Goal: Task Accomplishment & Management: Use online tool/utility

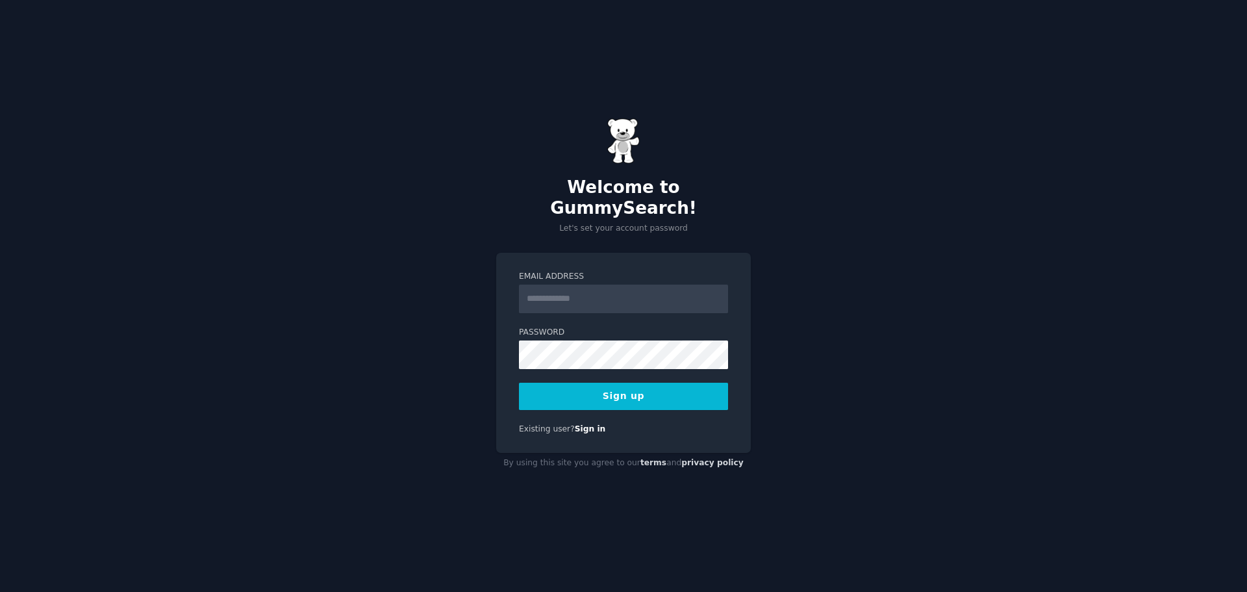
type input "**********"
click at [632, 388] on button "Sign up" at bounding box center [623, 396] width 209 height 27
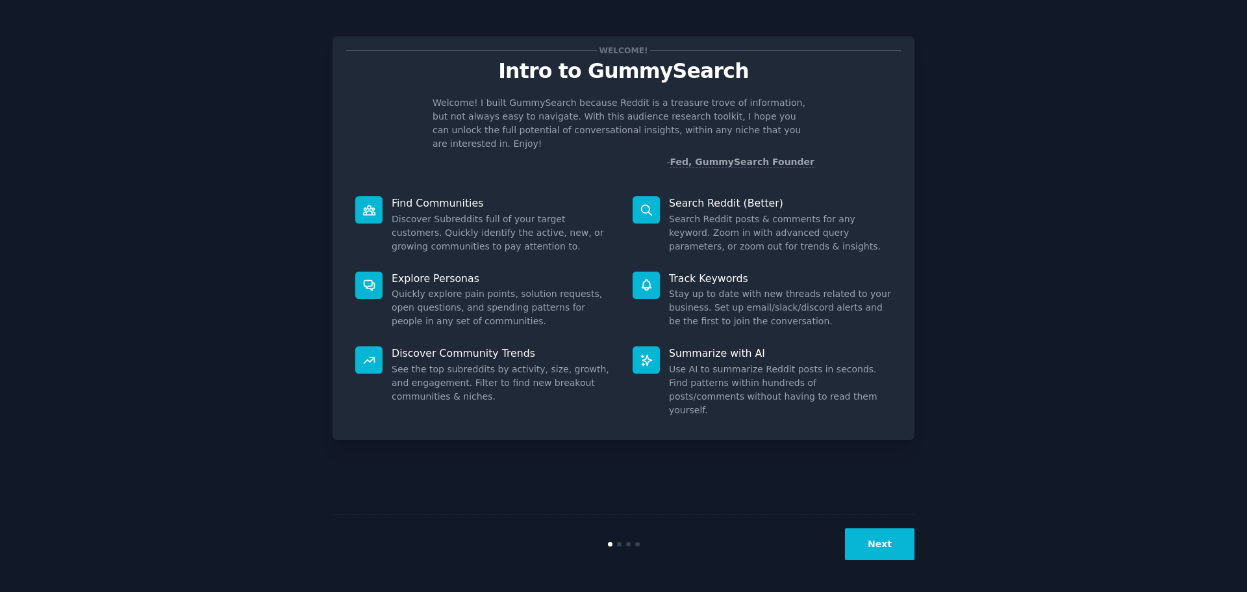
click at [876, 544] on button "Next" at bounding box center [880, 544] width 70 height 32
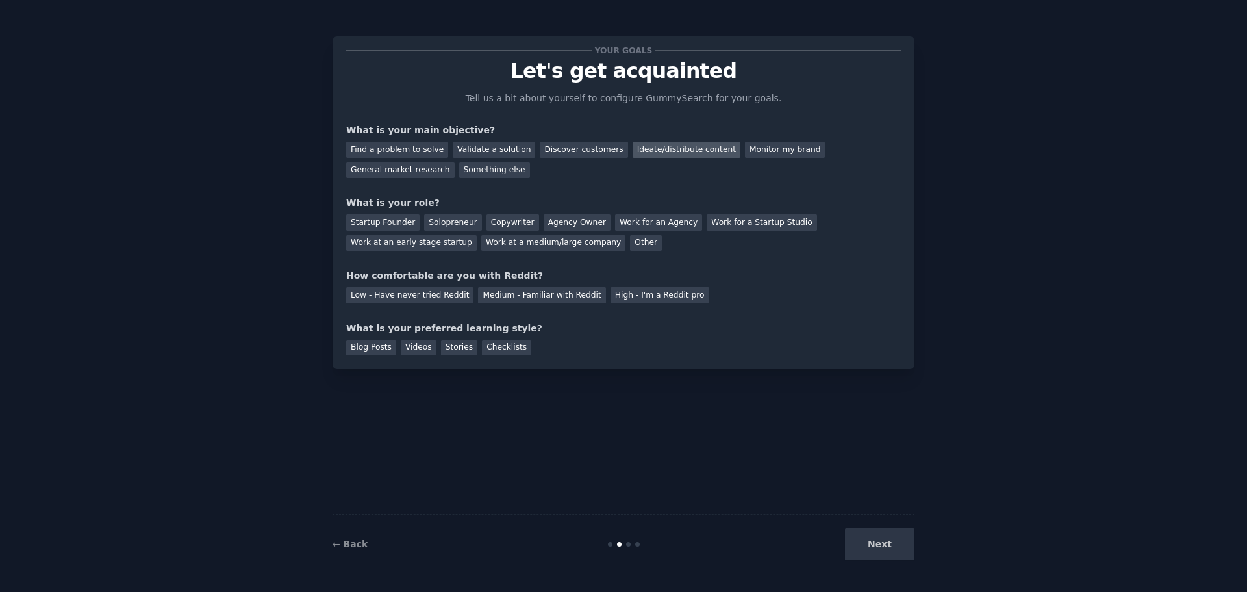
click at [649, 149] on div "Ideate/distribute content" at bounding box center [687, 150] width 108 height 16
click at [383, 218] on div "Startup Founder" at bounding box center [382, 222] width 73 height 16
click at [401, 296] on div "Low - Have never tried Reddit" at bounding box center [409, 295] width 127 height 16
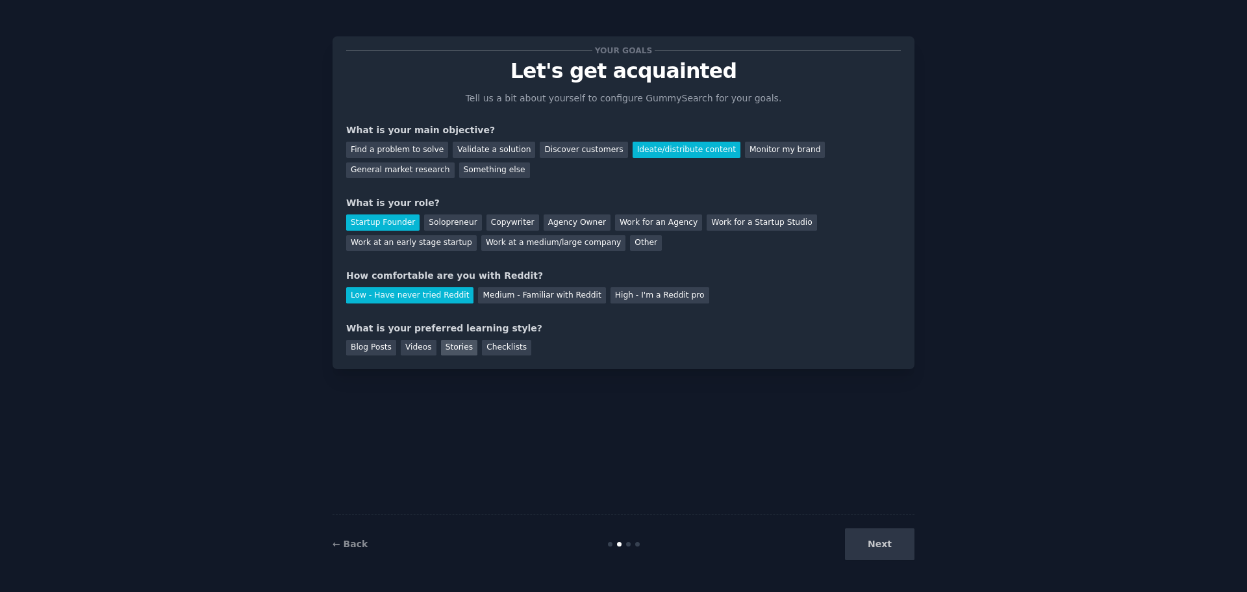
click at [459, 345] on div "Stories" at bounding box center [459, 348] width 36 height 16
click at [882, 541] on button "Next" at bounding box center [880, 544] width 70 height 32
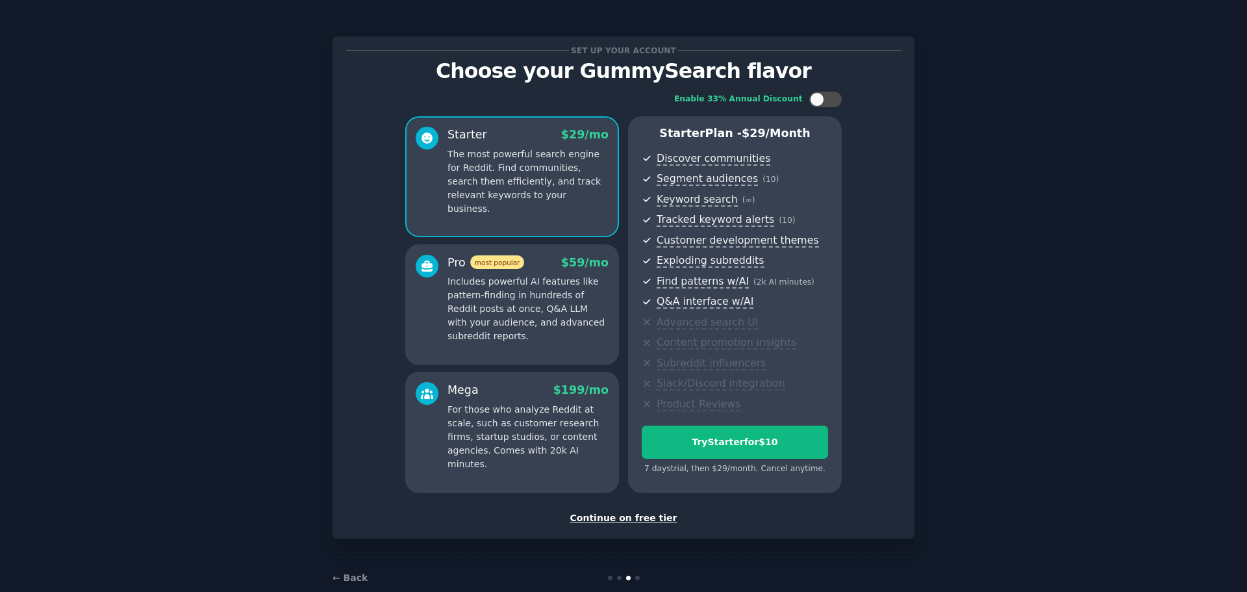
click at [624, 518] on div "Continue on free tier" at bounding box center [623, 518] width 555 height 14
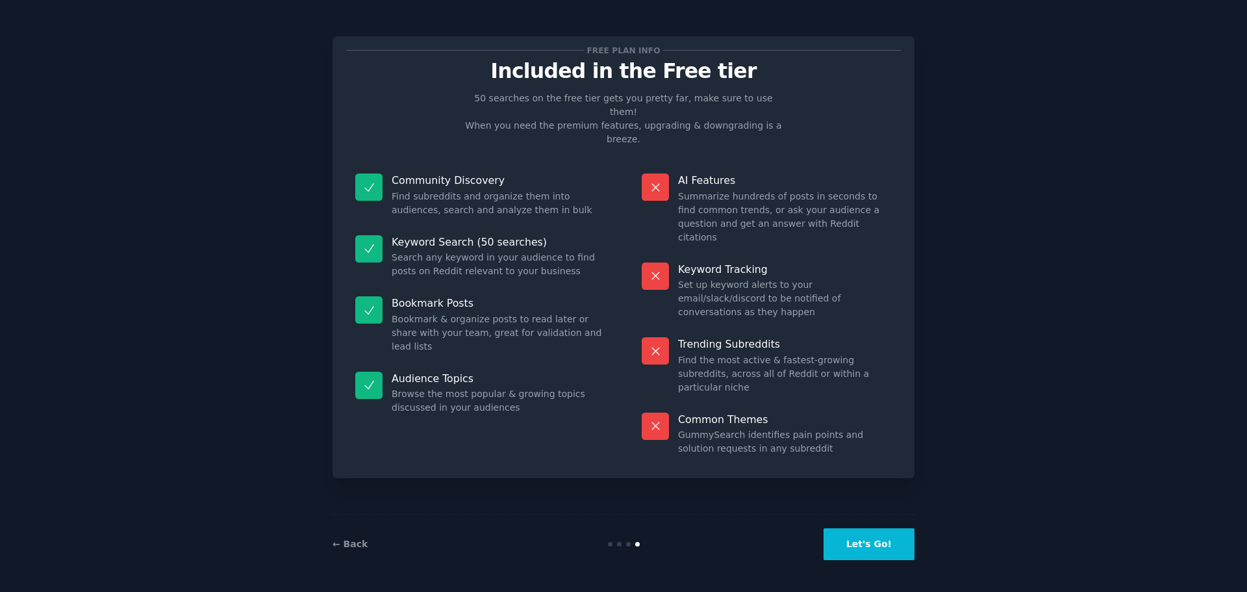
click at [882, 544] on button "Let's Go!" at bounding box center [869, 544] width 91 height 32
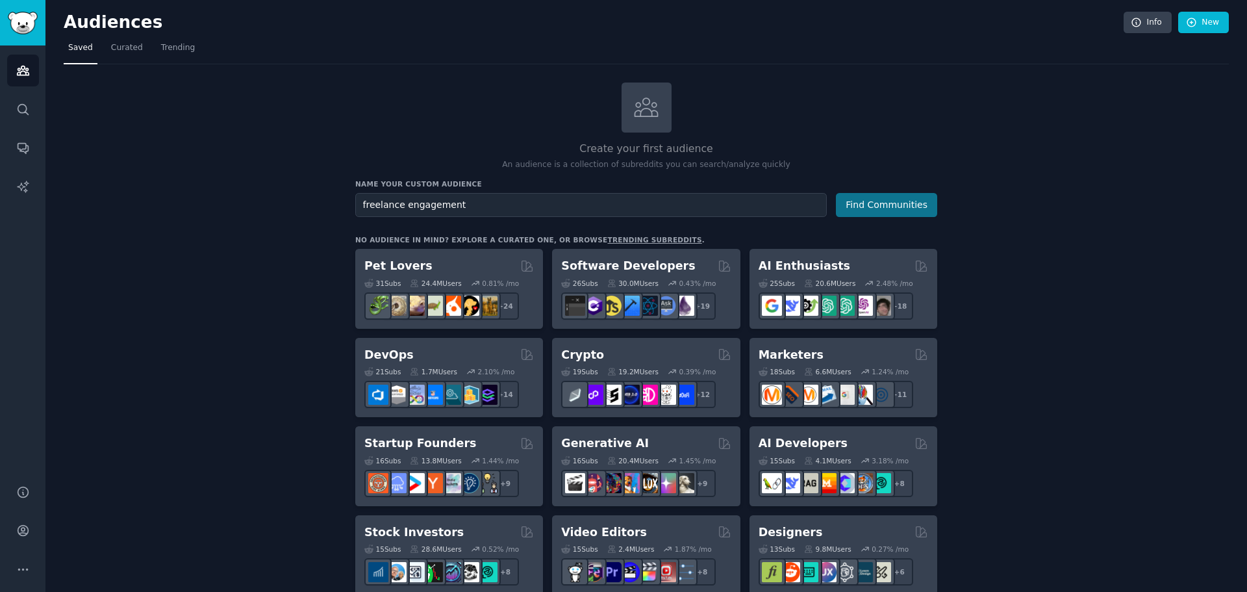
type input "freelance engagement"
click at [901, 201] on button "Find Communities" at bounding box center [886, 205] width 101 height 24
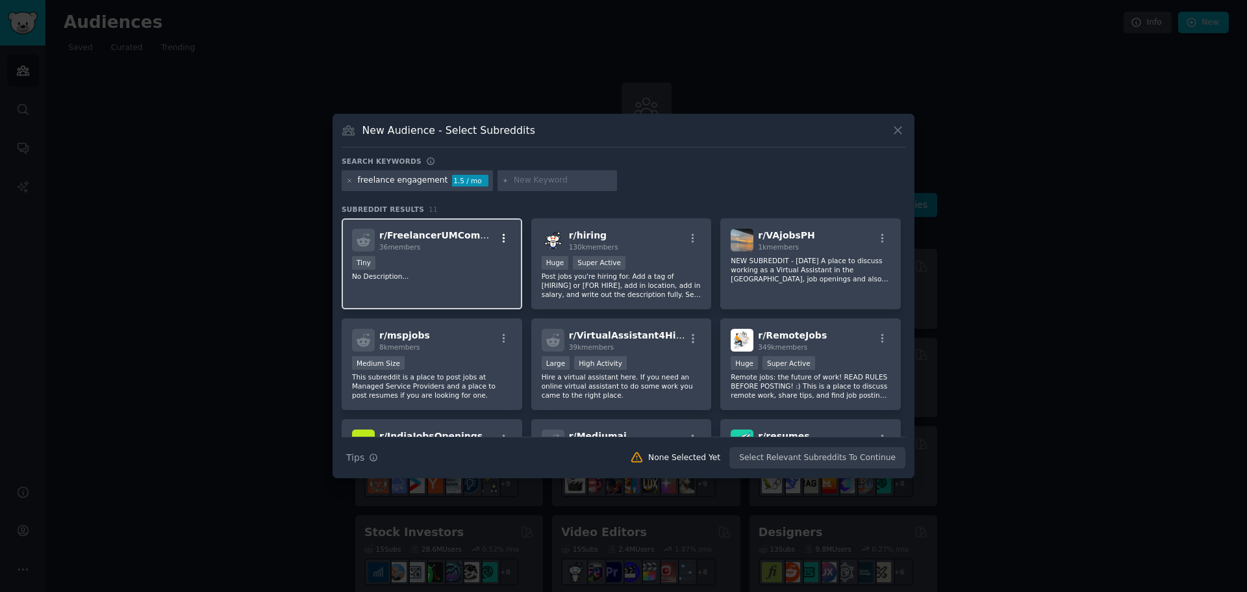
click at [500, 237] on icon "button" at bounding box center [504, 239] width 12 height 12
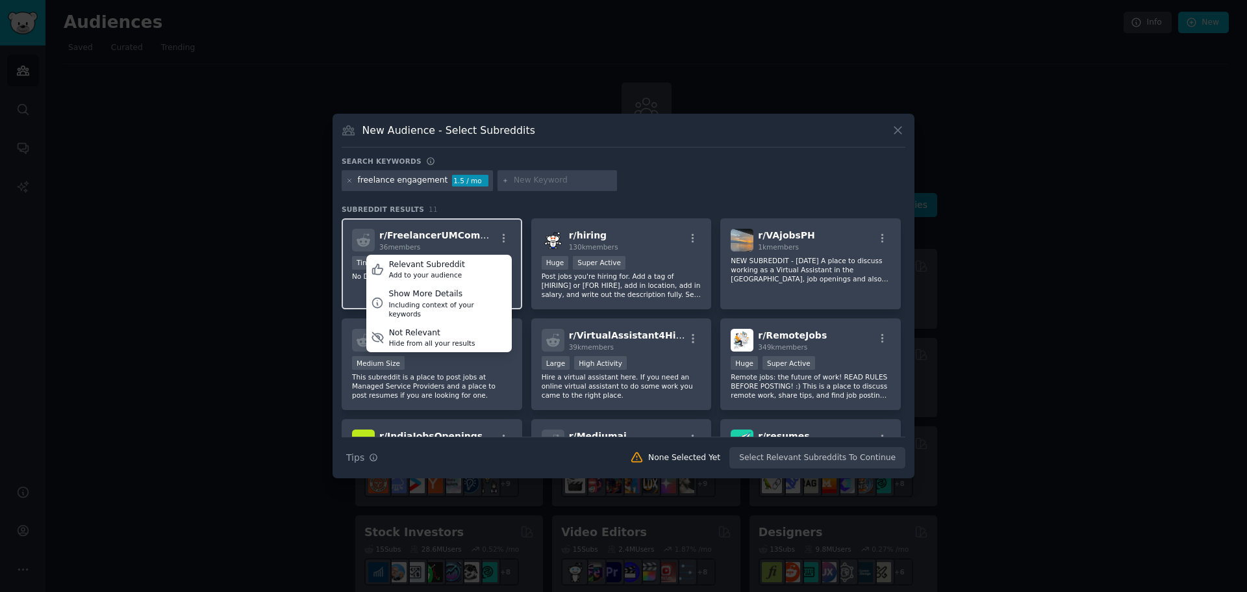
click at [436, 238] on span "r/ FreelancerUMCommunity" at bounding box center [447, 235] width 136 height 10
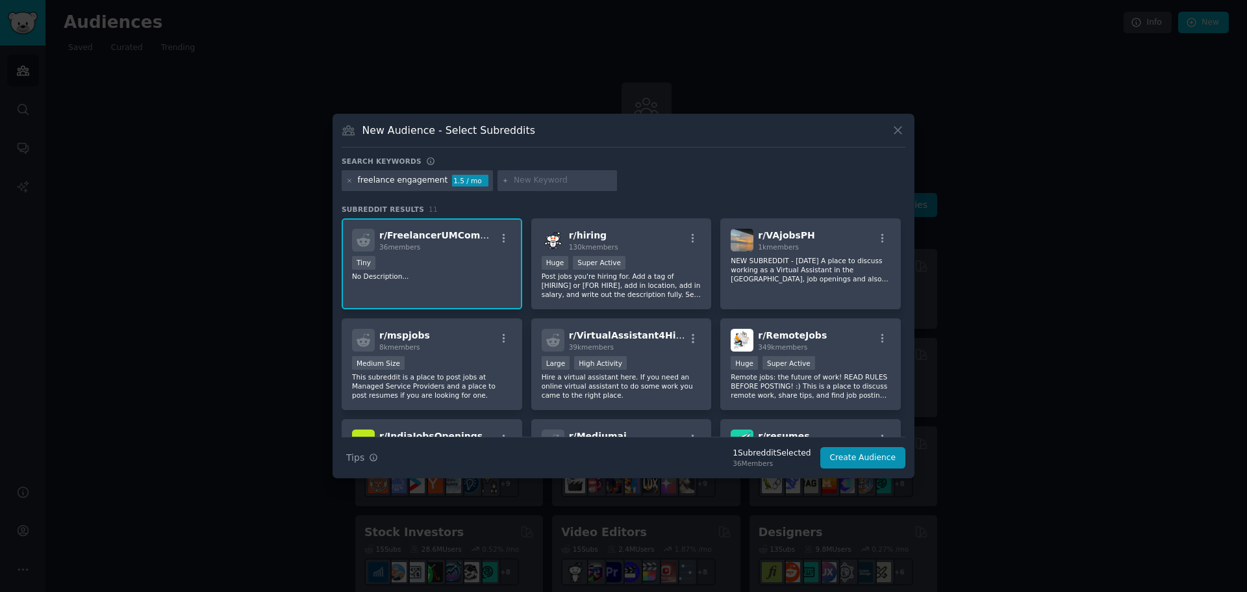
click at [405, 237] on span "r/ FreelancerUMCommunity" at bounding box center [447, 235] width 136 height 10
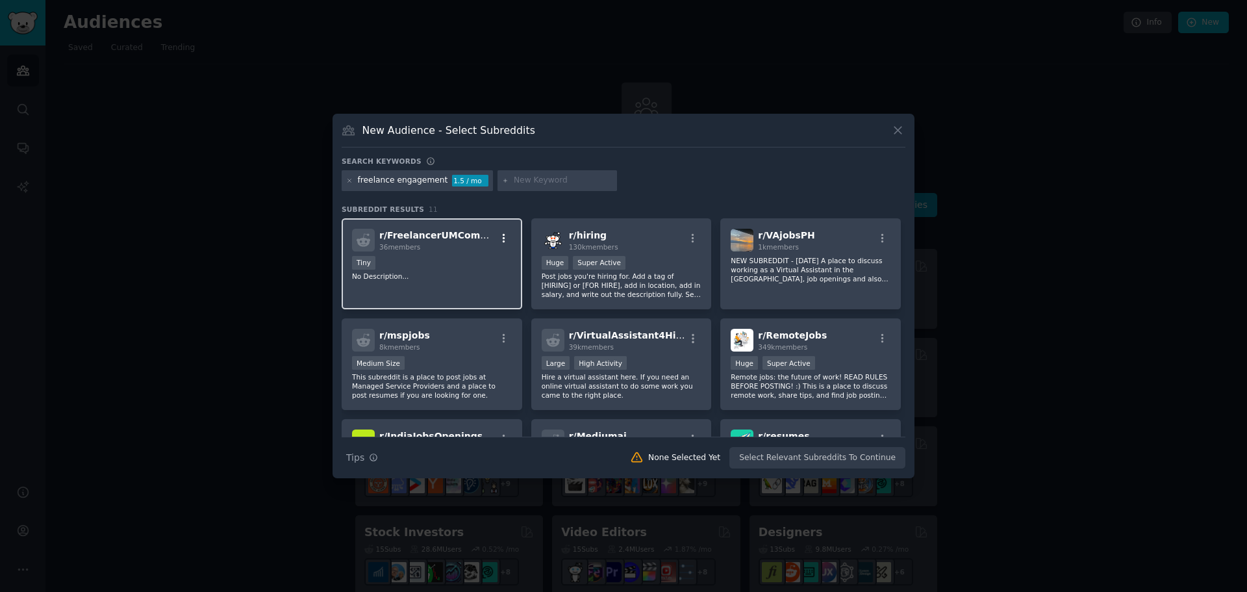
click at [503, 238] on icon "button" at bounding box center [504, 237] width 3 height 9
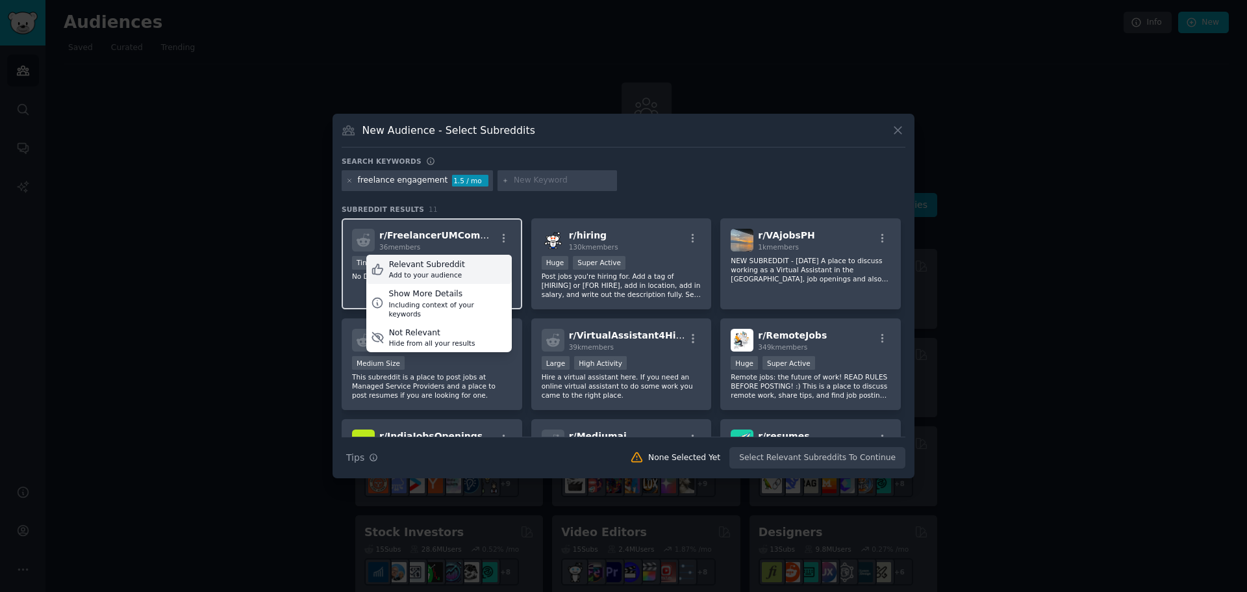
click at [432, 265] on div "Relevant Subreddit" at bounding box center [427, 265] width 76 height 12
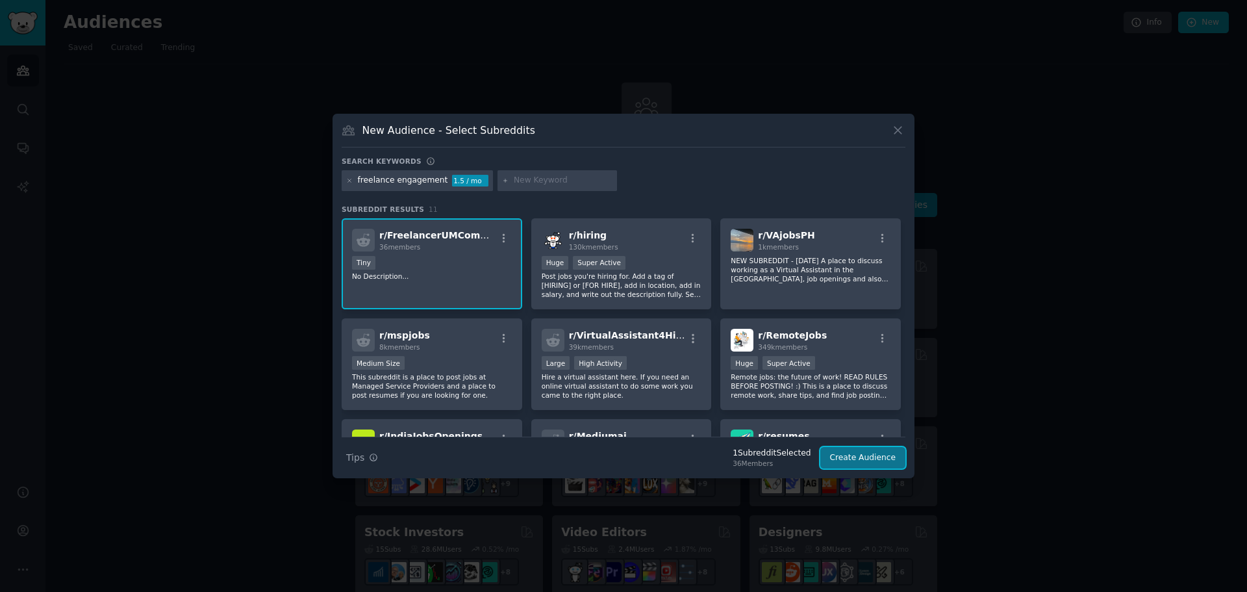
click at [876, 453] on button "Create Audience" at bounding box center [864, 458] width 86 height 22
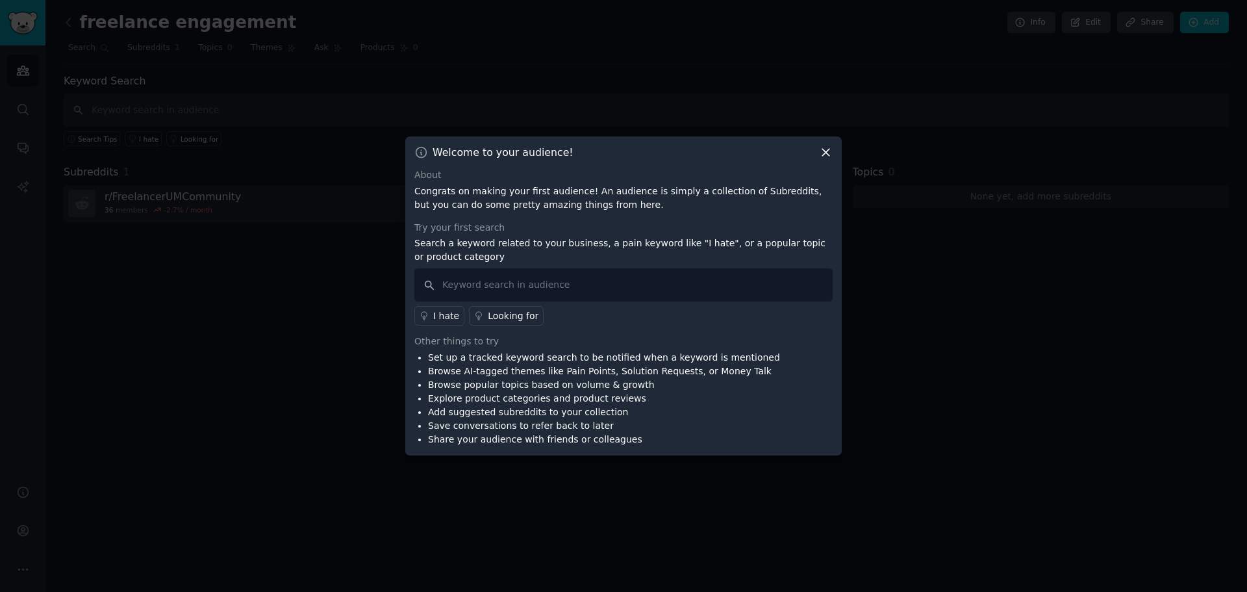
drag, startPoint x: 833, startPoint y: 156, endPoint x: 812, endPoint y: 157, distance: 20.8
click at [833, 156] on div "Welcome to your audience! About Congrats on making your first audience! An audi…" at bounding box center [623, 295] width 437 height 319
click at [829, 149] on icon at bounding box center [825, 152] width 7 height 7
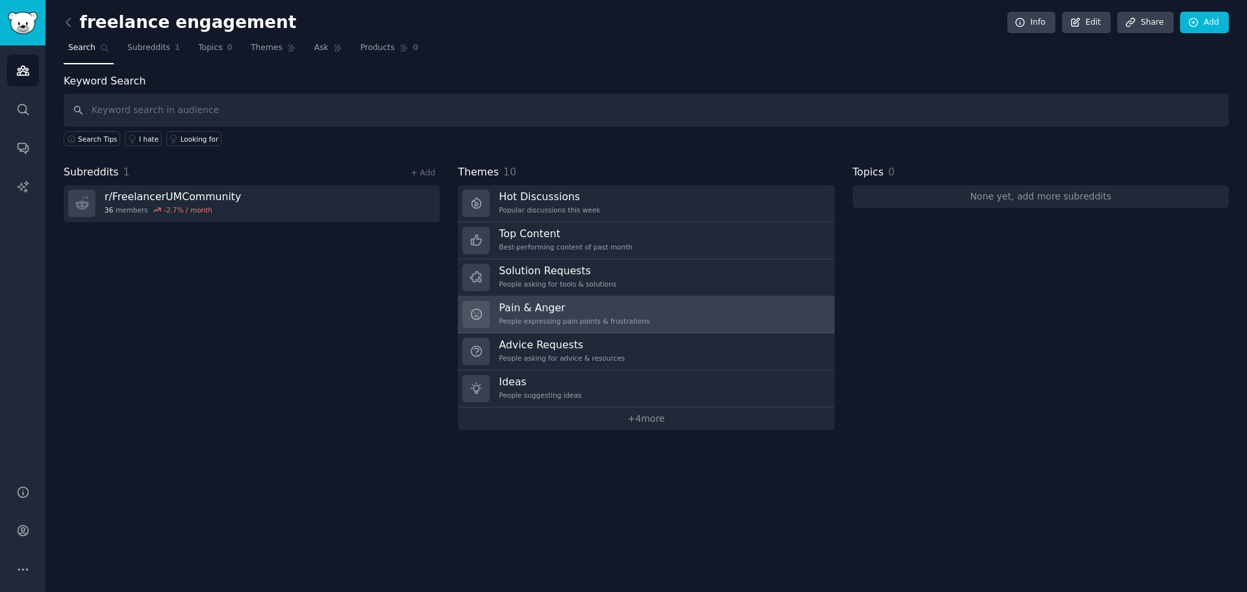
click at [546, 305] on h3 "Pain & Anger" at bounding box center [574, 308] width 151 height 14
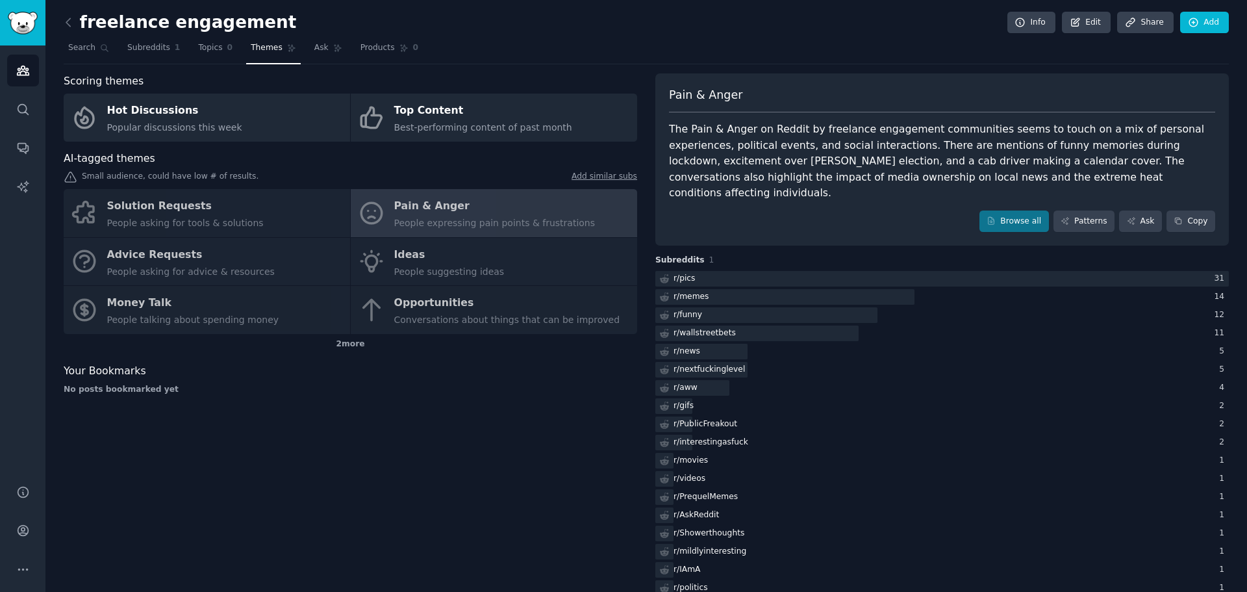
click at [404, 255] on div "Solution Requests People asking for tools & solutions Pain & Anger People expre…" at bounding box center [351, 261] width 574 height 145
click at [442, 206] on div "Solution Requests People asking for tools & solutions Pain & Anger People expre…" at bounding box center [351, 261] width 574 height 145
click at [683, 273] on div "r/ pics" at bounding box center [684, 279] width 21 height 12
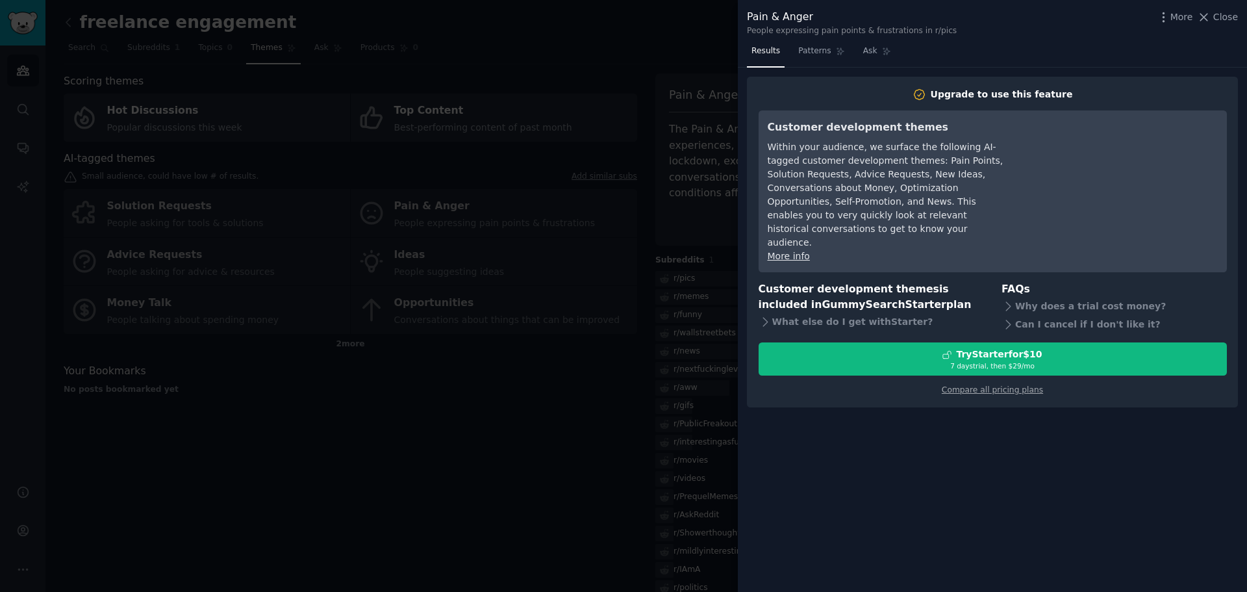
click at [242, 433] on div at bounding box center [623, 296] width 1247 height 592
